Goal: Submit feedback/report problem

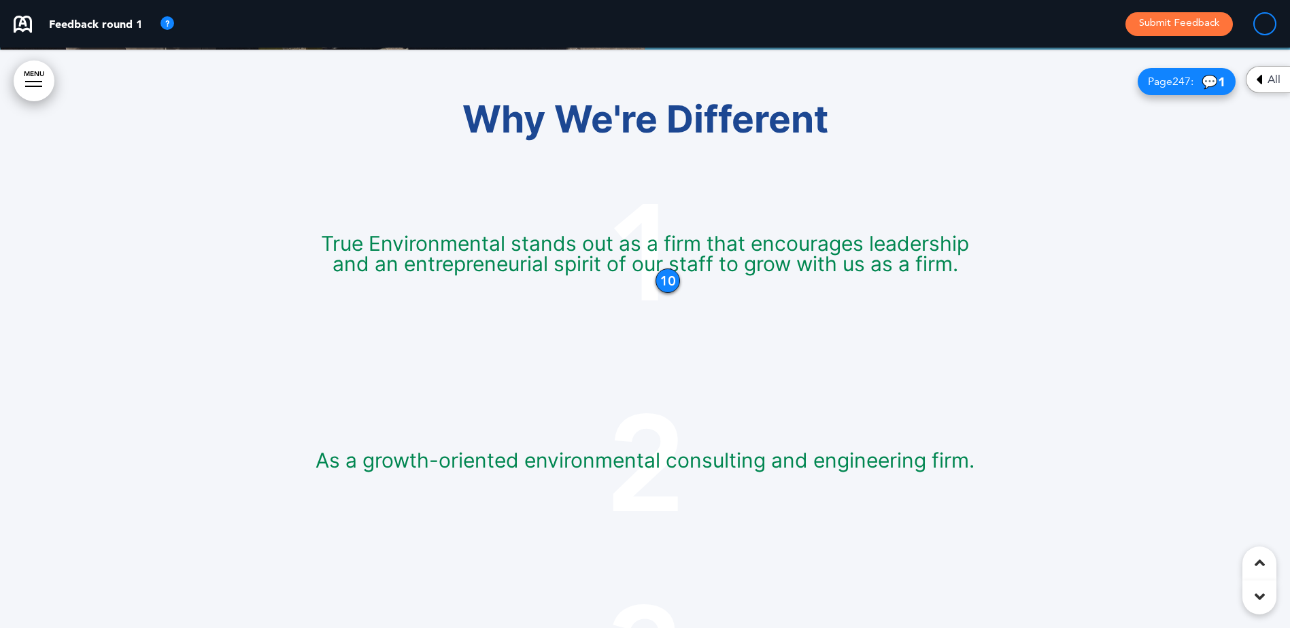
scroll to position [4758, 0]
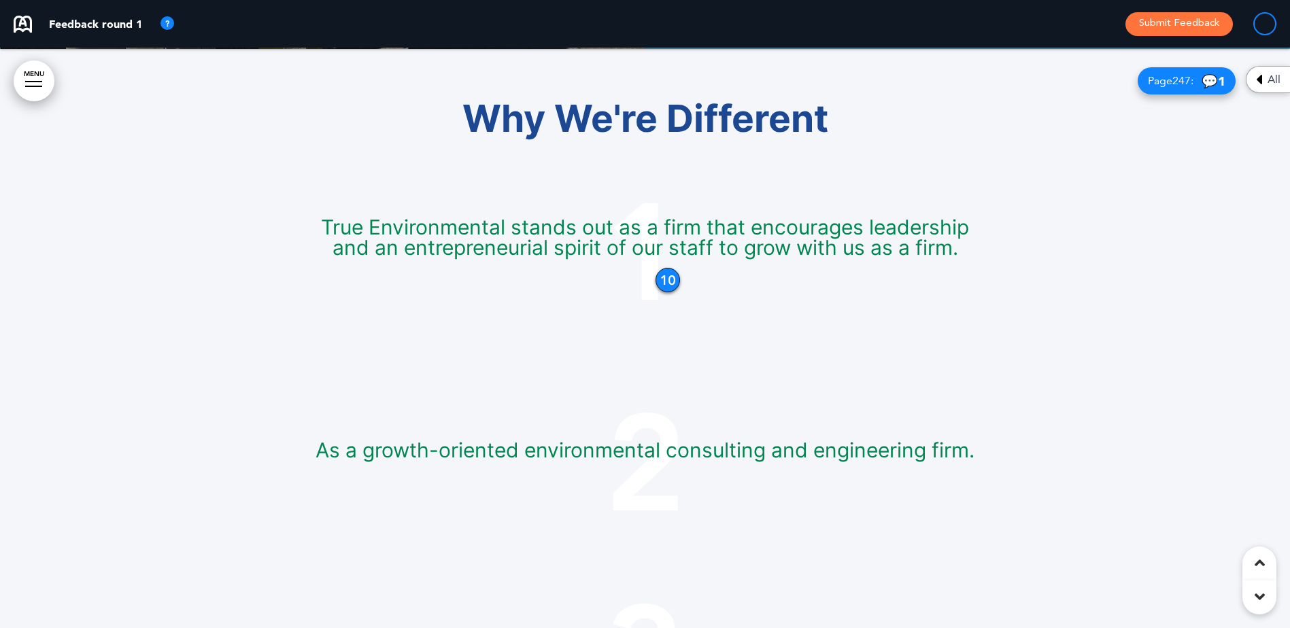
click at [669, 283] on div "10" at bounding box center [667, 280] width 24 height 24
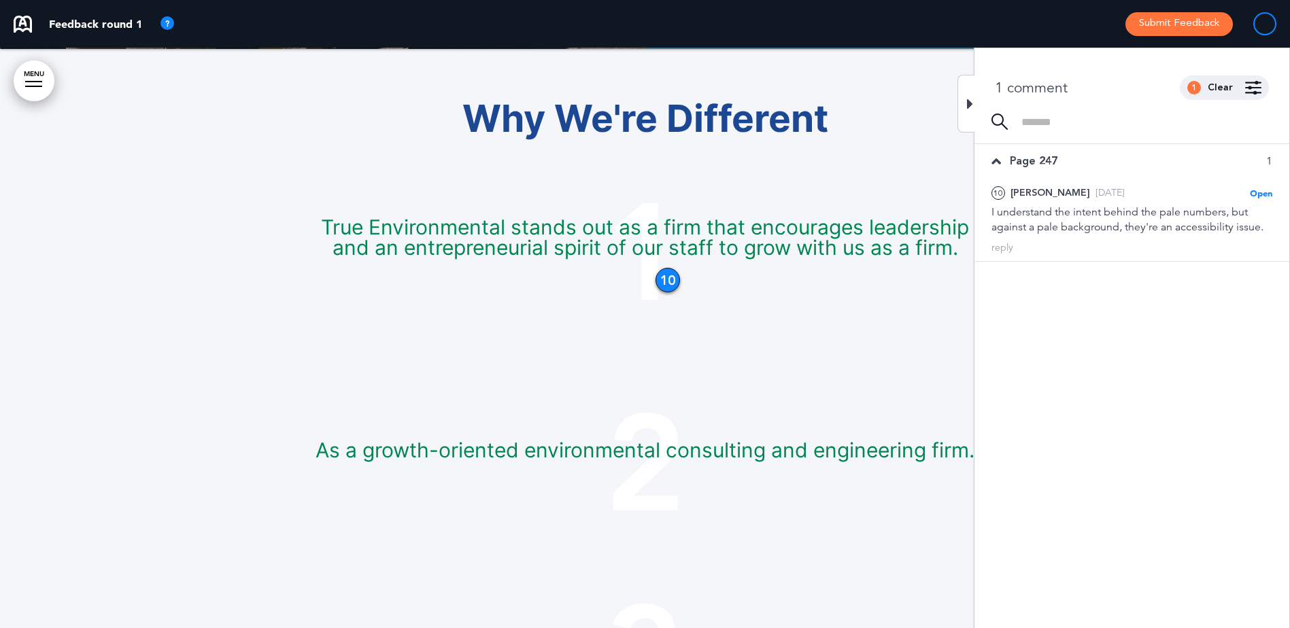
click at [963, 89] on div at bounding box center [965, 104] width 17 height 58
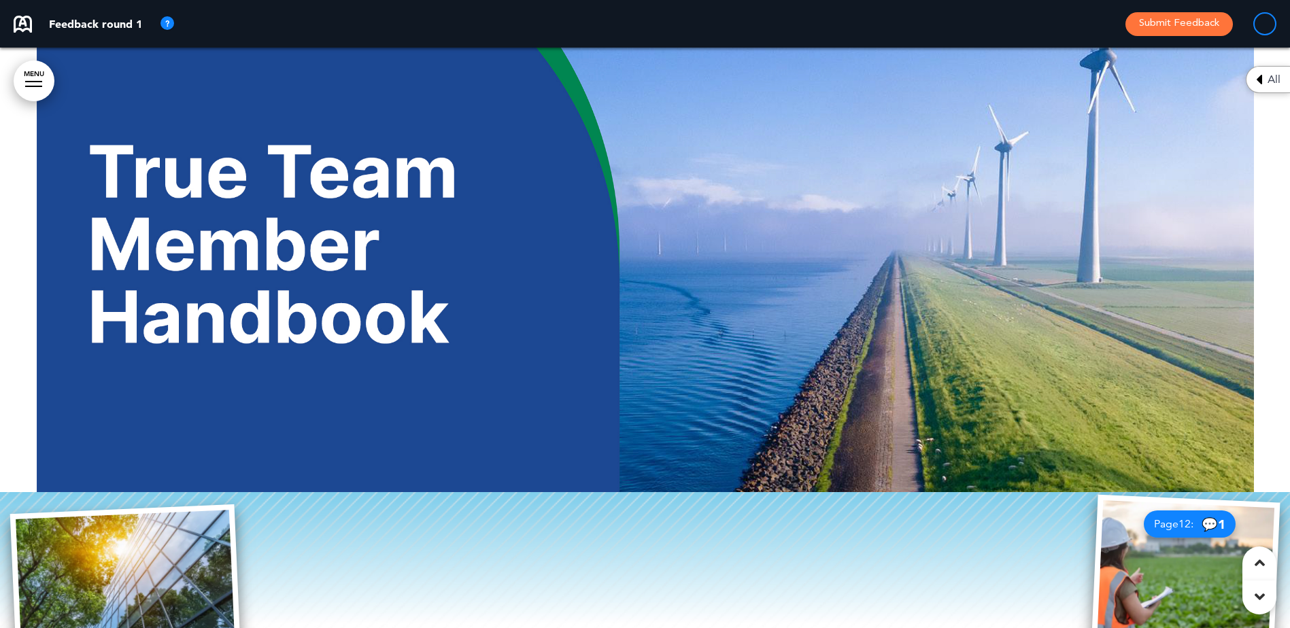
scroll to position [0, 0]
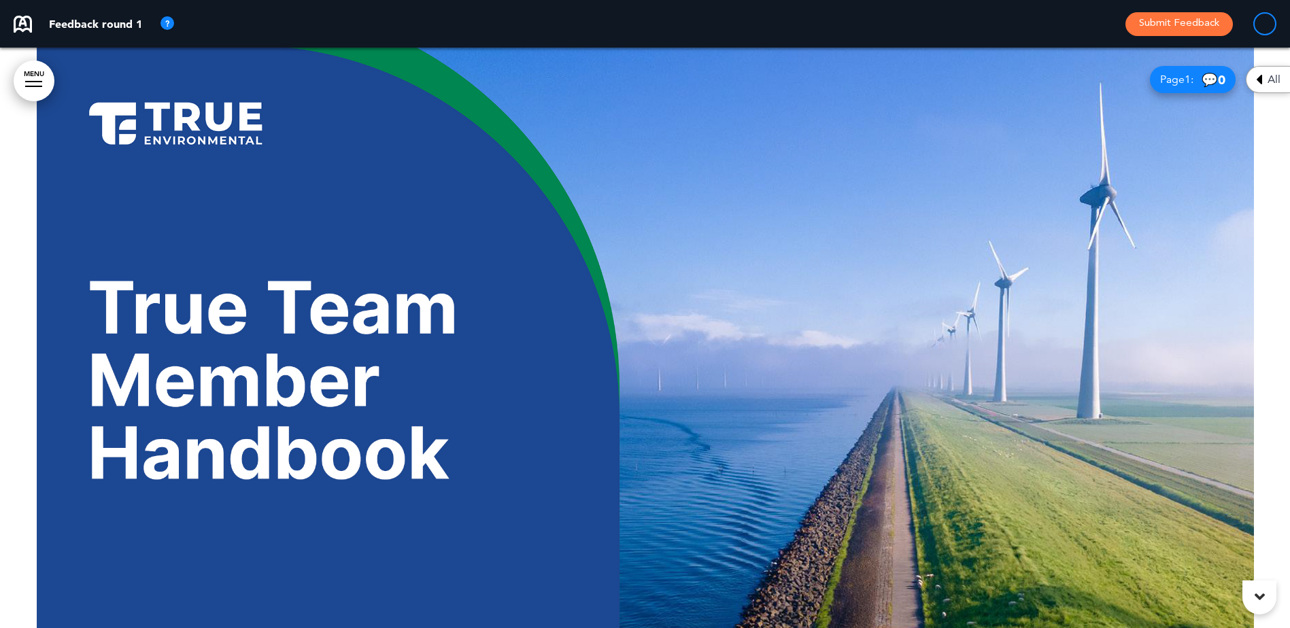
click at [1223, 77] on span "0" at bounding box center [1220, 80] width 7 height 16
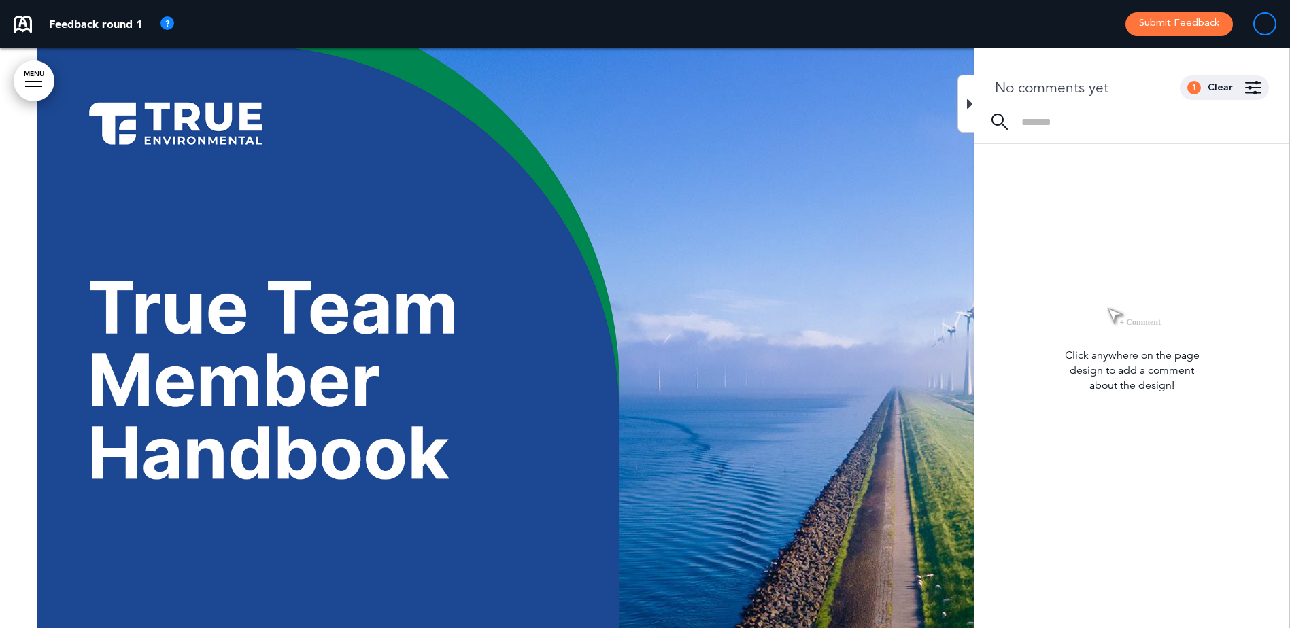
click at [965, 105] on div at bounding box center [965, 104] width 17 height 58
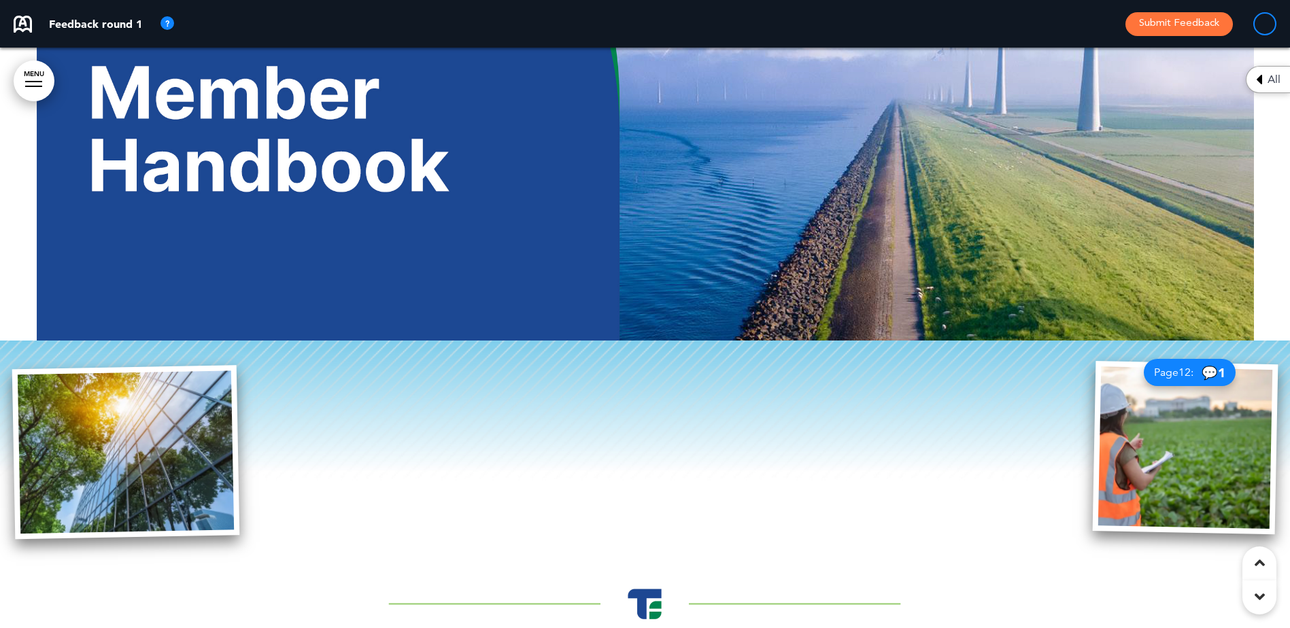
scroll to position [408, 0]
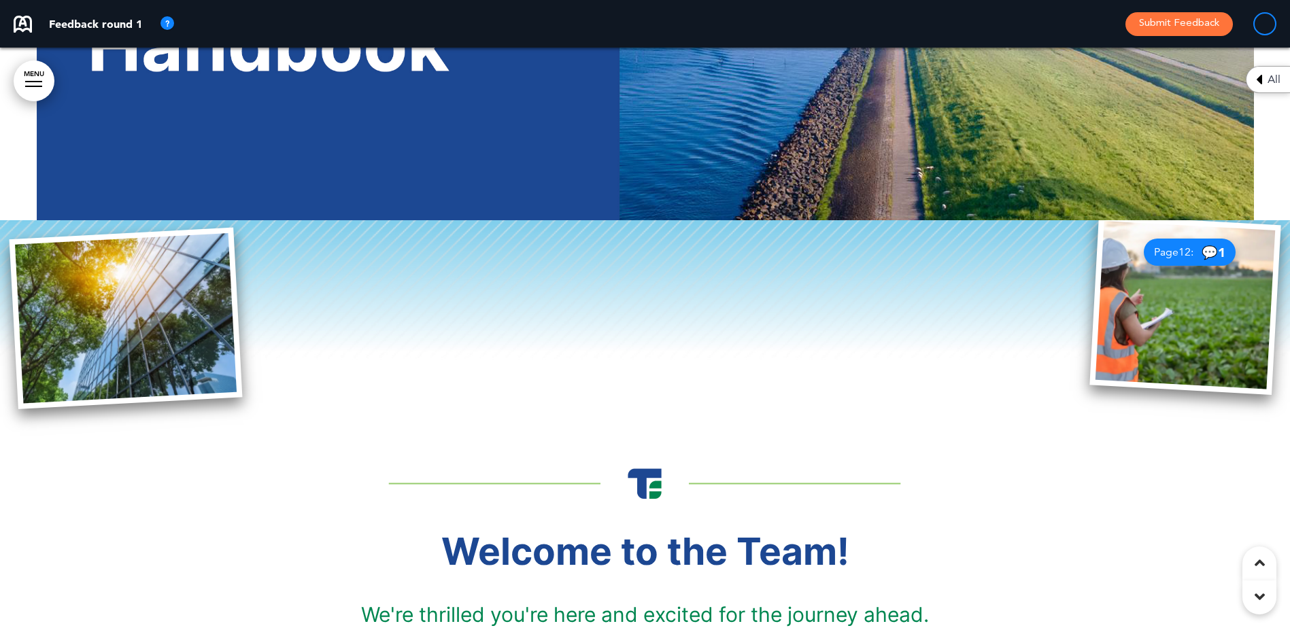
click at [1220, 251] on span "1" at bounding box center [1220, 253] width 7 height 16
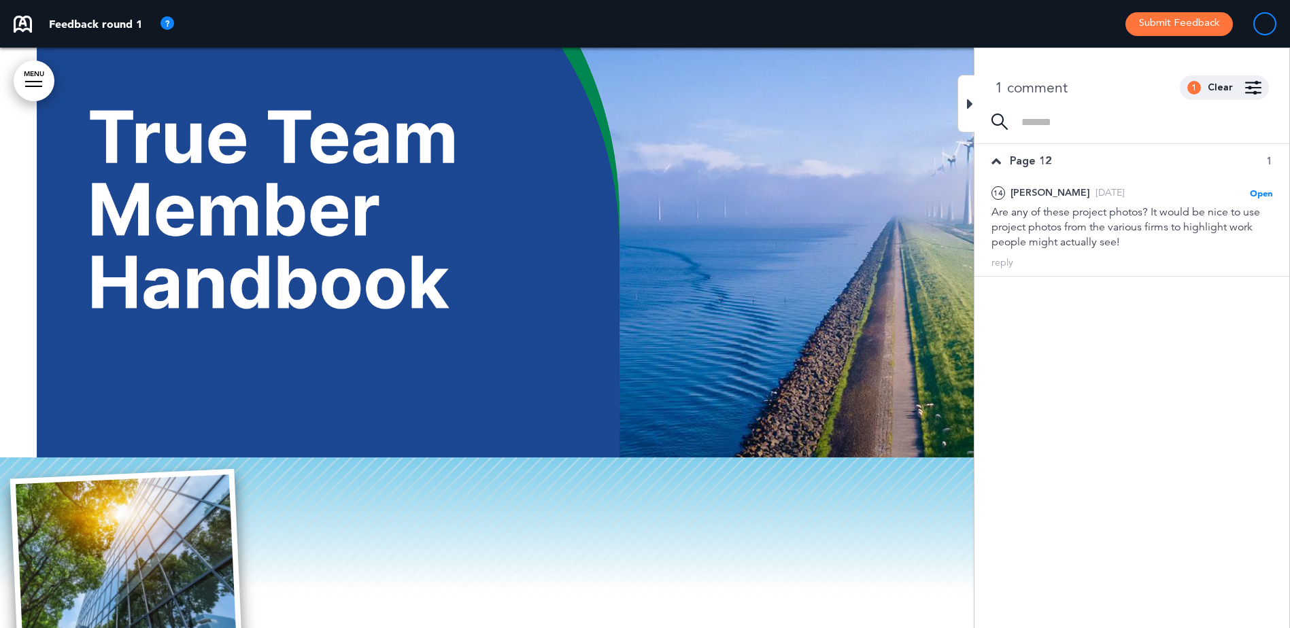
scroll to position [136, 0]
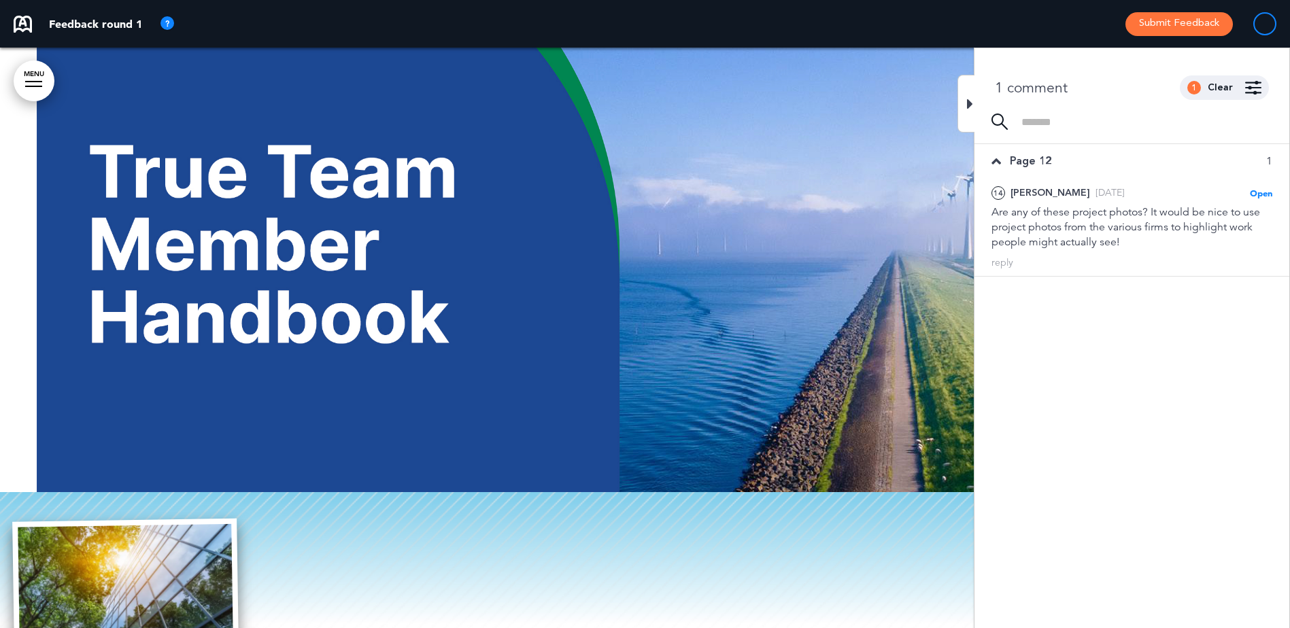
click at [972, 105] on icon at bounding box center [970, 104] width 6 height 16
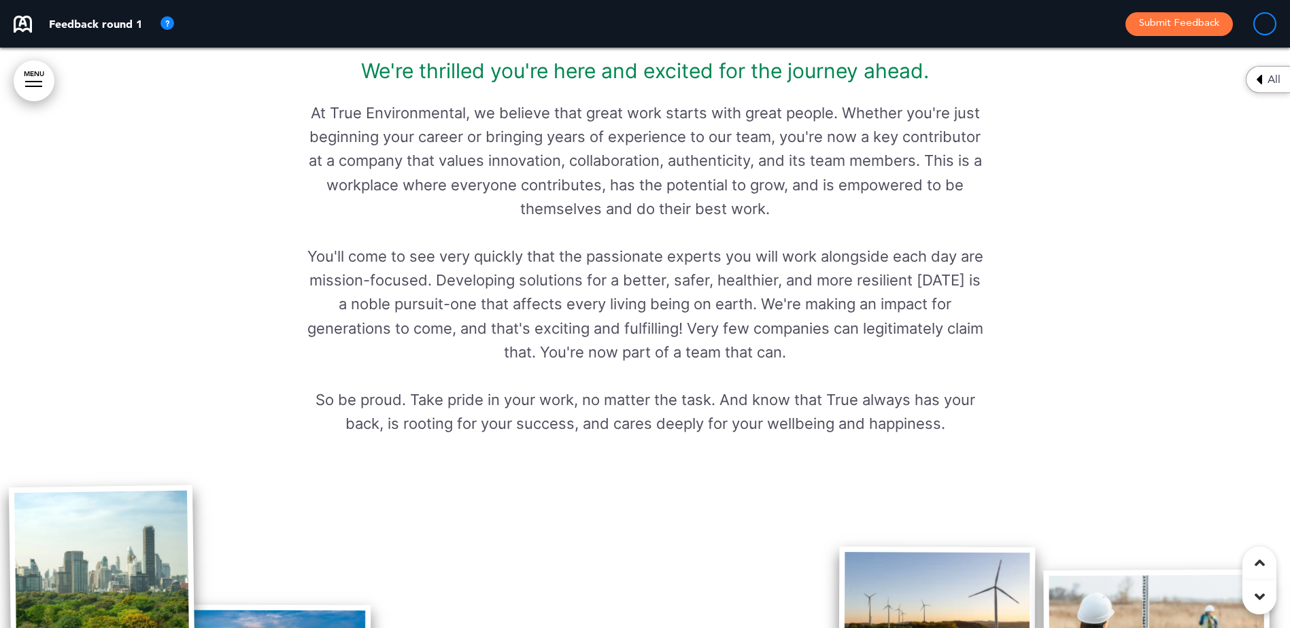
scroll to position [1224, 0]
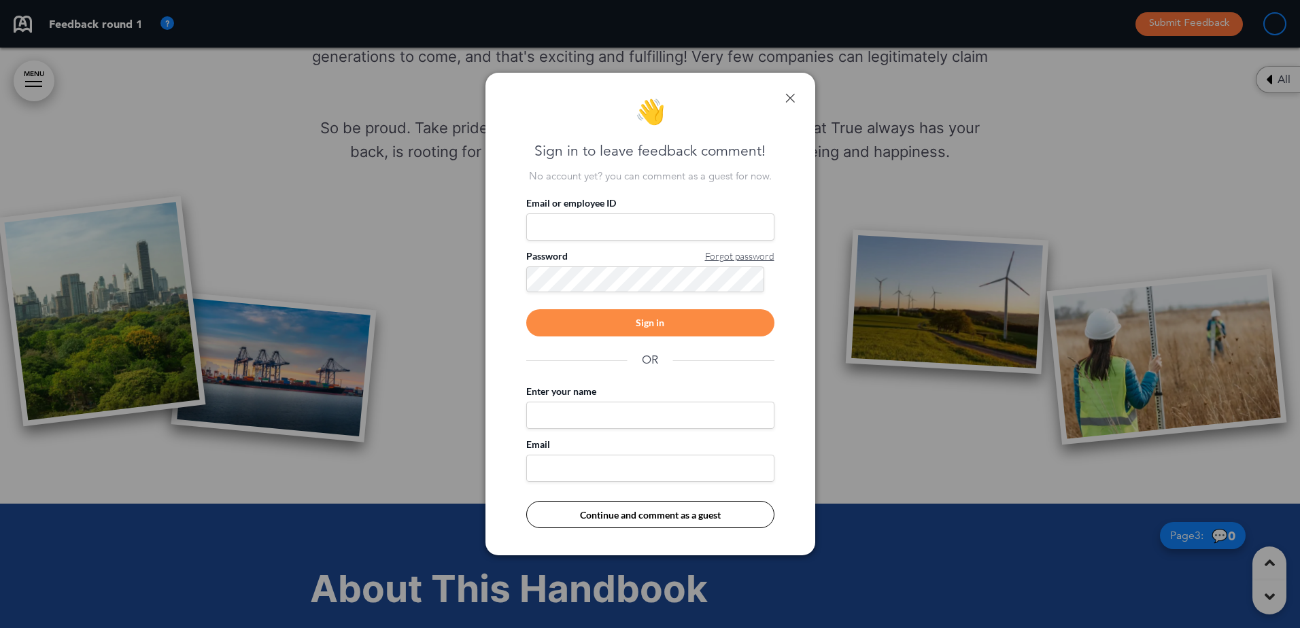
click at [796, 97] on div "👋 Sign in to leave feedback comment! No account yet? you can comment as a guest…" at bounding box center [650, 314] width 330 height 483
click at [792, 95] on link at bounding box center [790, 98] width 10 height 10
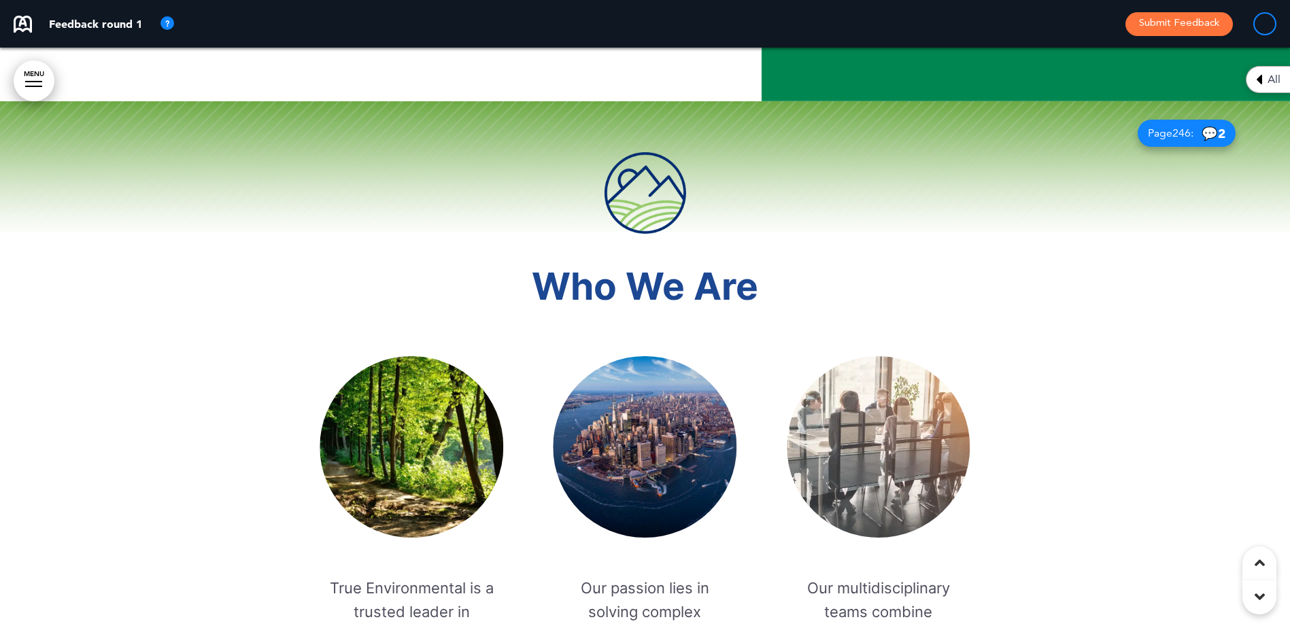
scroll to position [2991, 0]
